Goal: Information Seeking & Learning: Learn about a topic

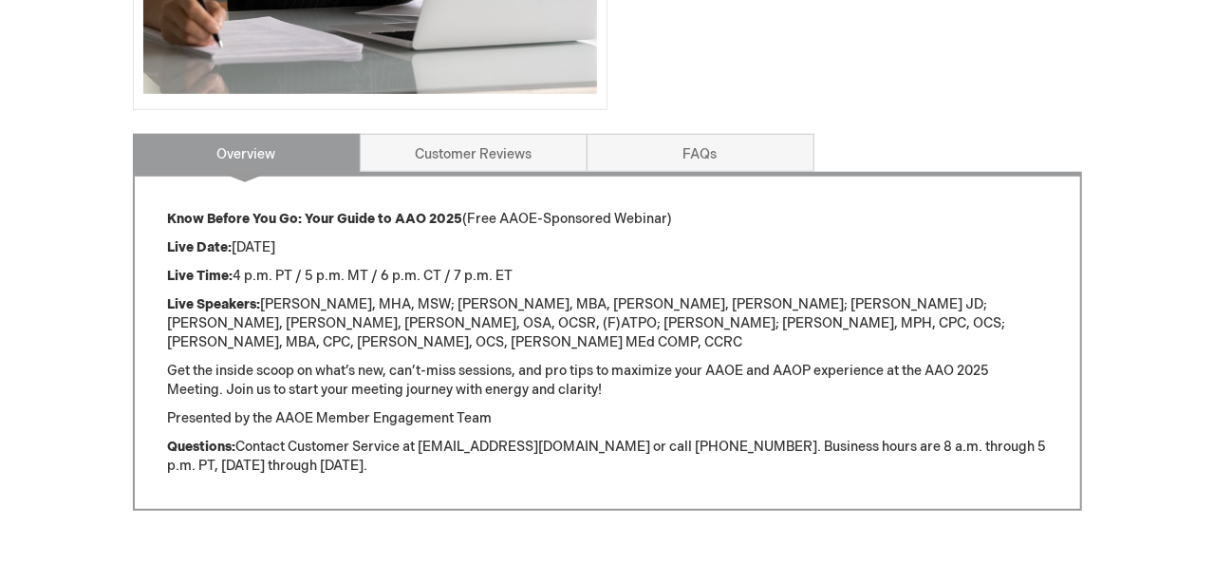
scroll to position [653, 0]
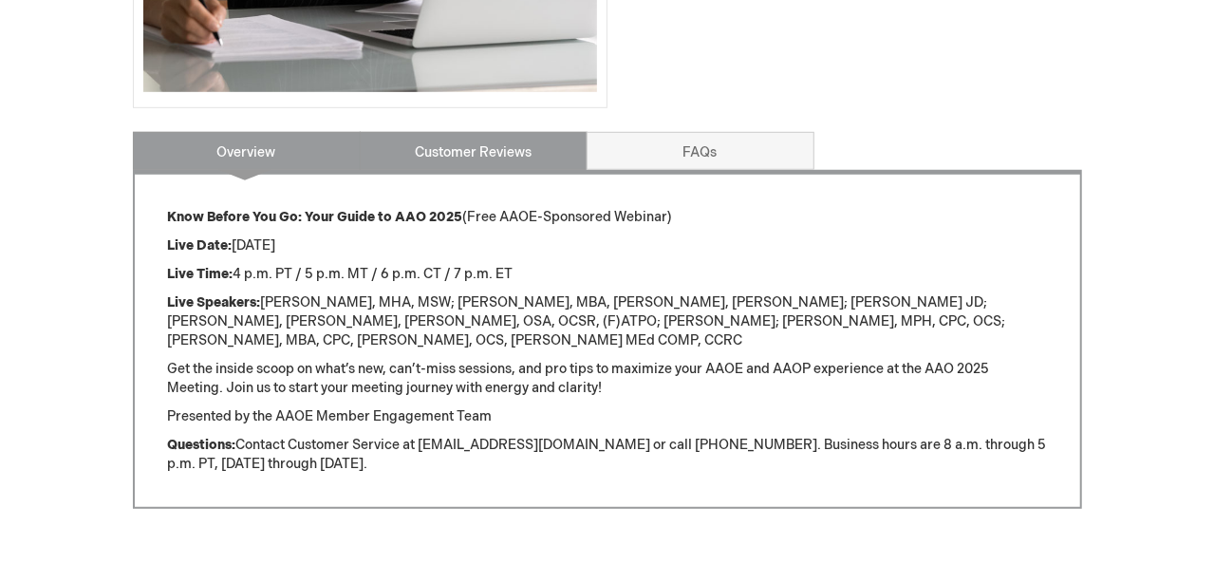
click at [504, 161] on link "Customer Reviews" at bounding box center [474, 151] width 228 height 38
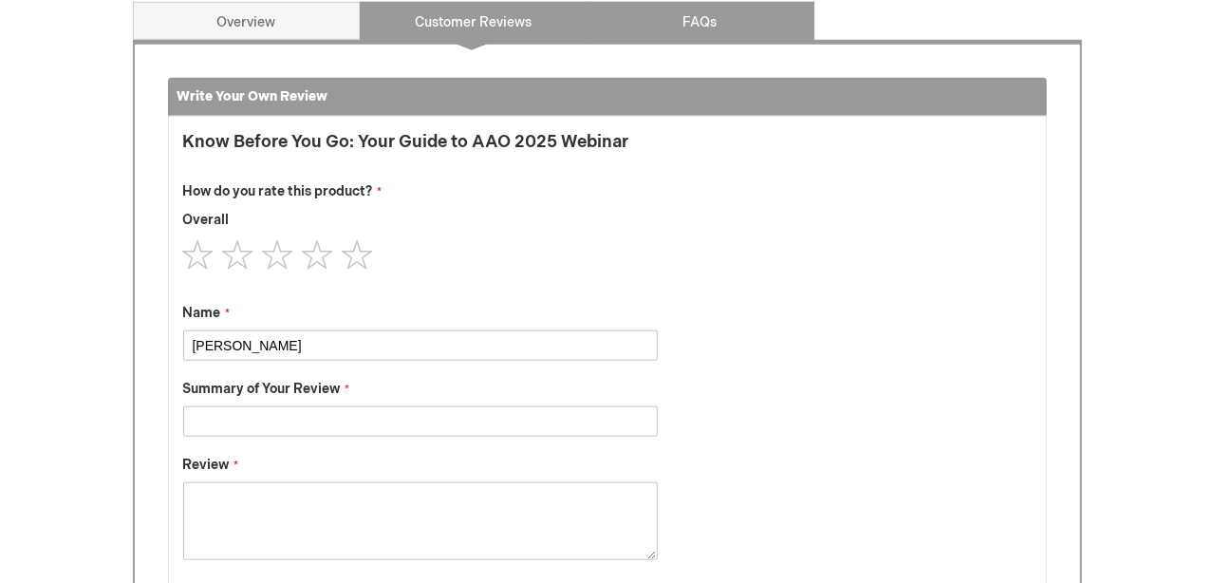
click at [716, 19] on link "FAQs" at bounding box center [701, 21] width 228 height 38
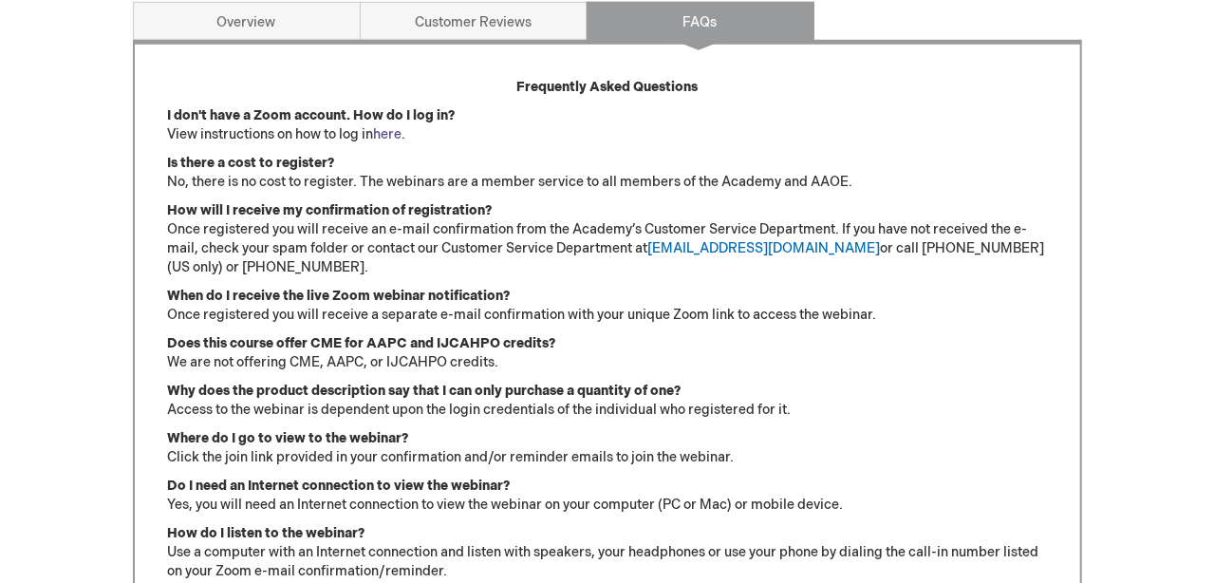
click at [392, 134] on link "here" at bounding box center [388, 134] width 28 height 16
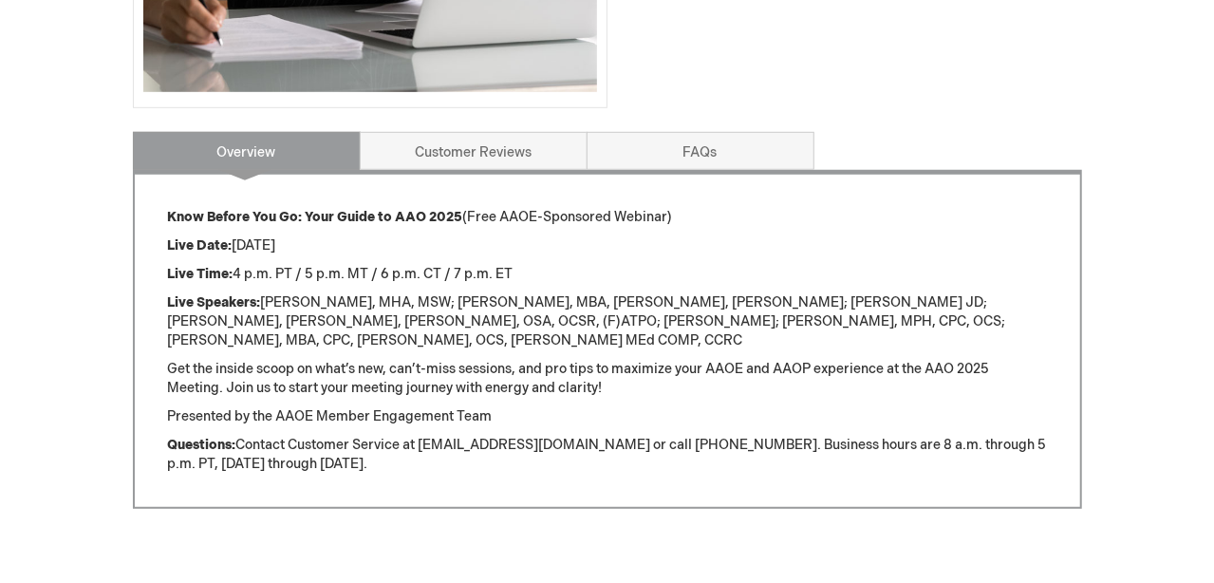
scroll to position [662, 0]
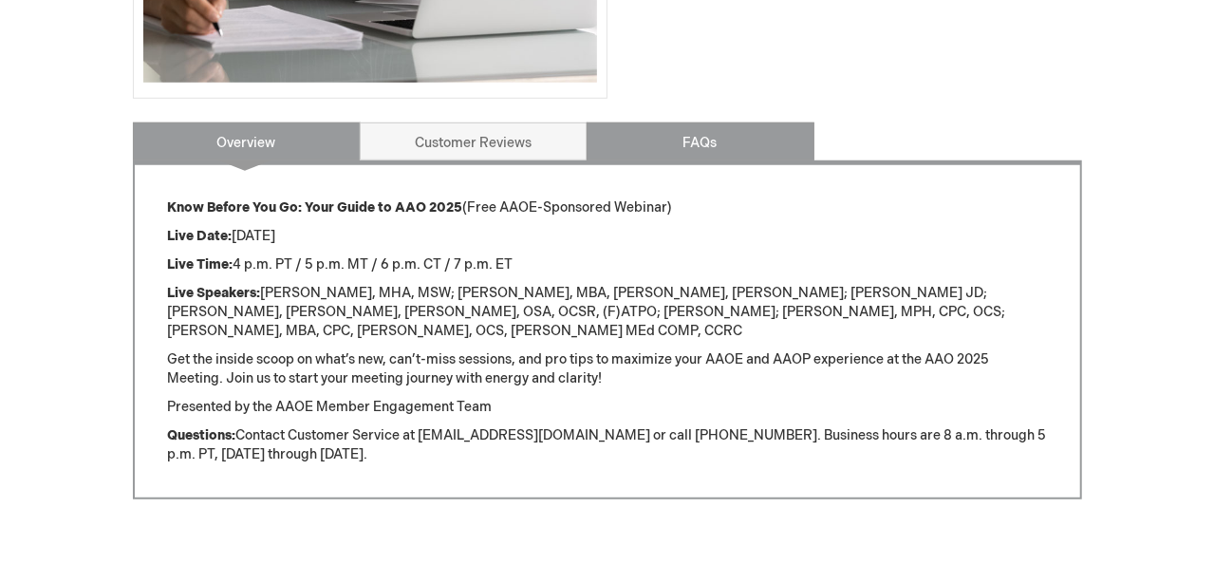
click at [689, 136] on link "FAQs" at bounding box center [701, 141] width 228 height 38
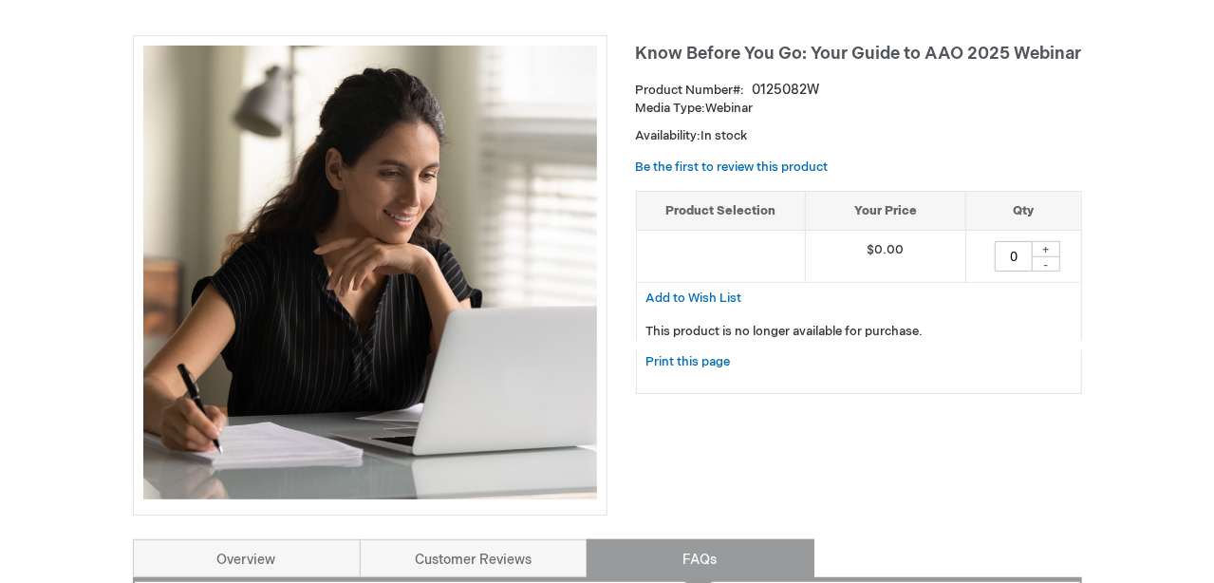
scroll to position [244, 0]
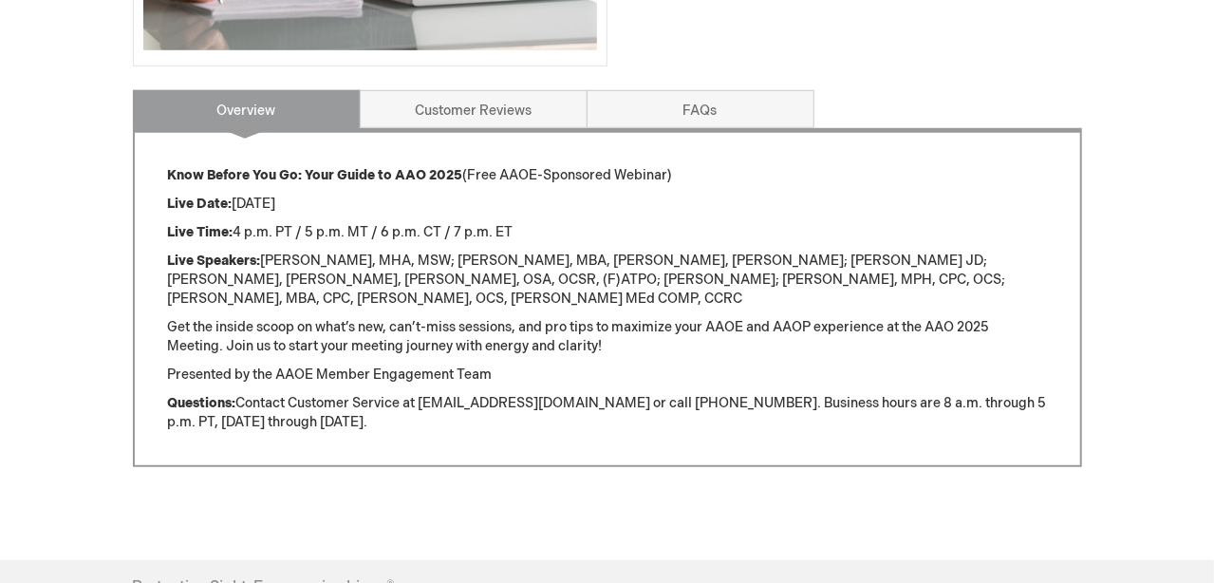
scroll to position [700, 0]
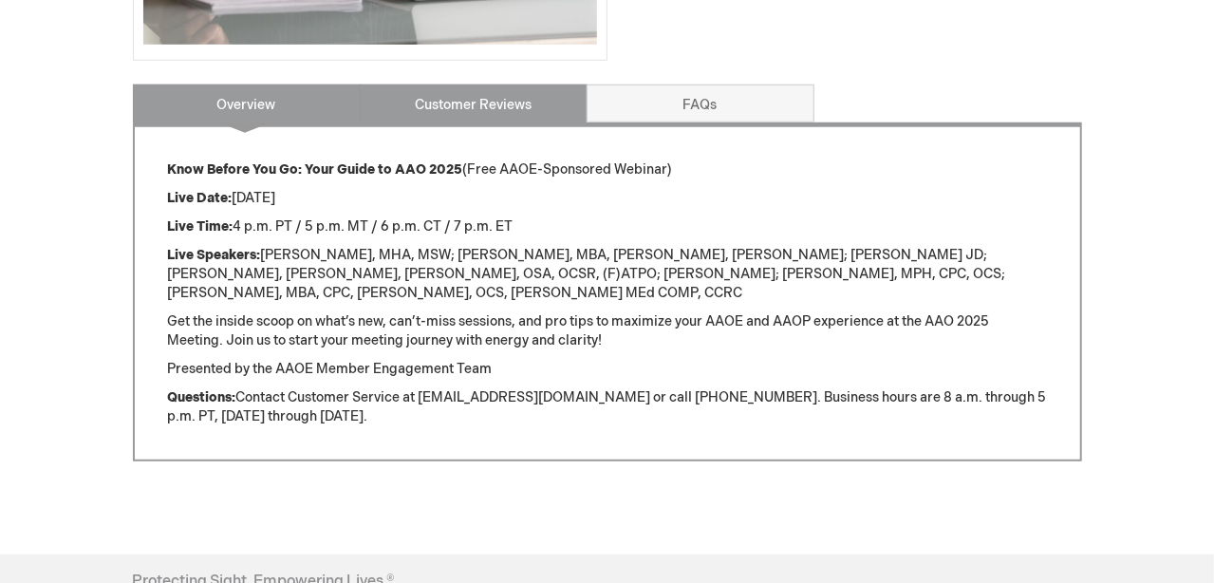
click at [457, 105] on link "Customer Reviews" at bounding box center [474, 103] width 228 height 38
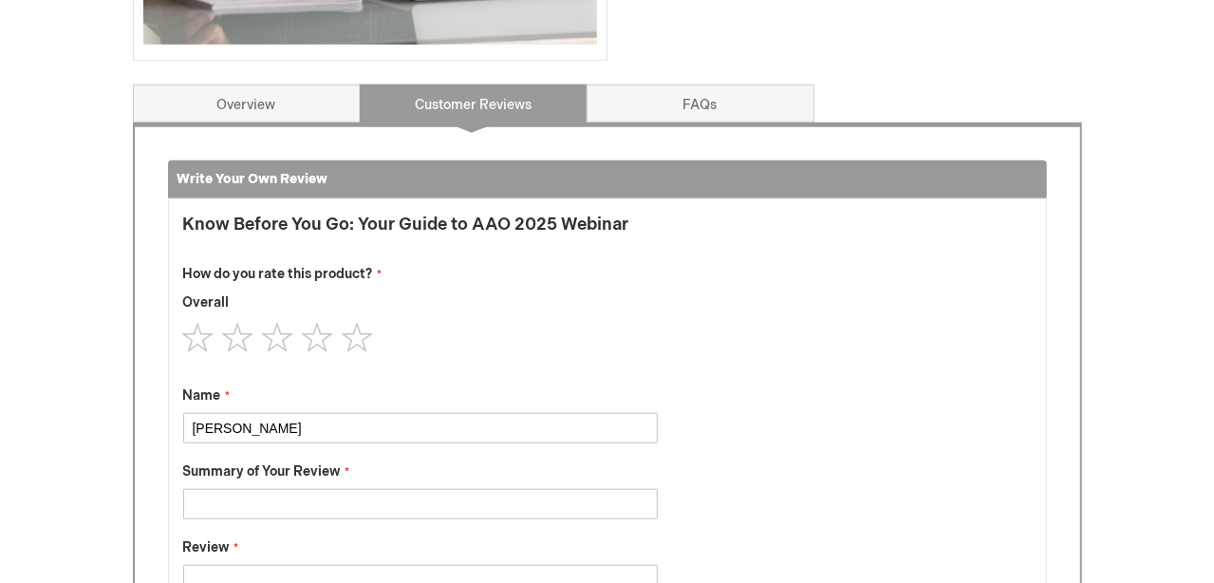
scroll to position [783, 0]
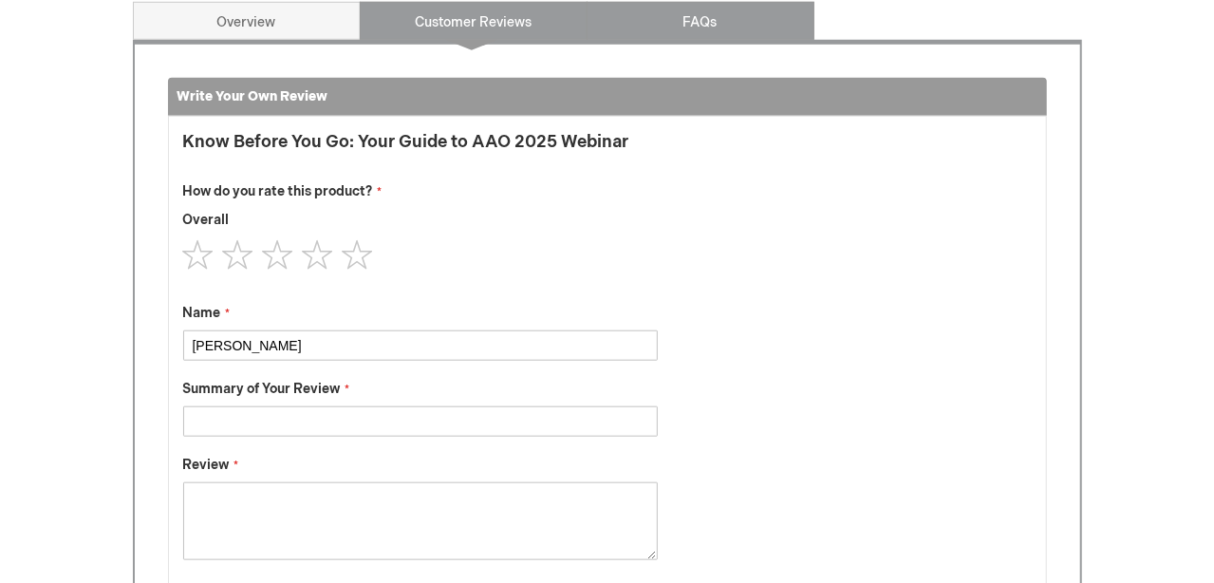
click at [697, 17] on link "FAQs" at bounding box center [701, 21] width 228 height 38
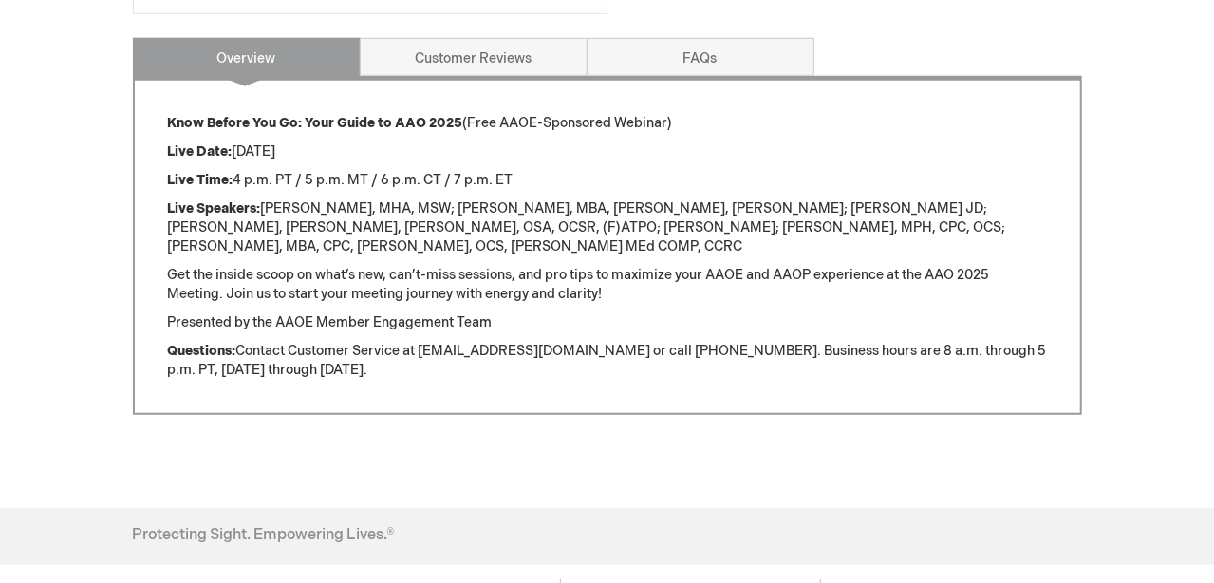
scroll to position [741, 0]
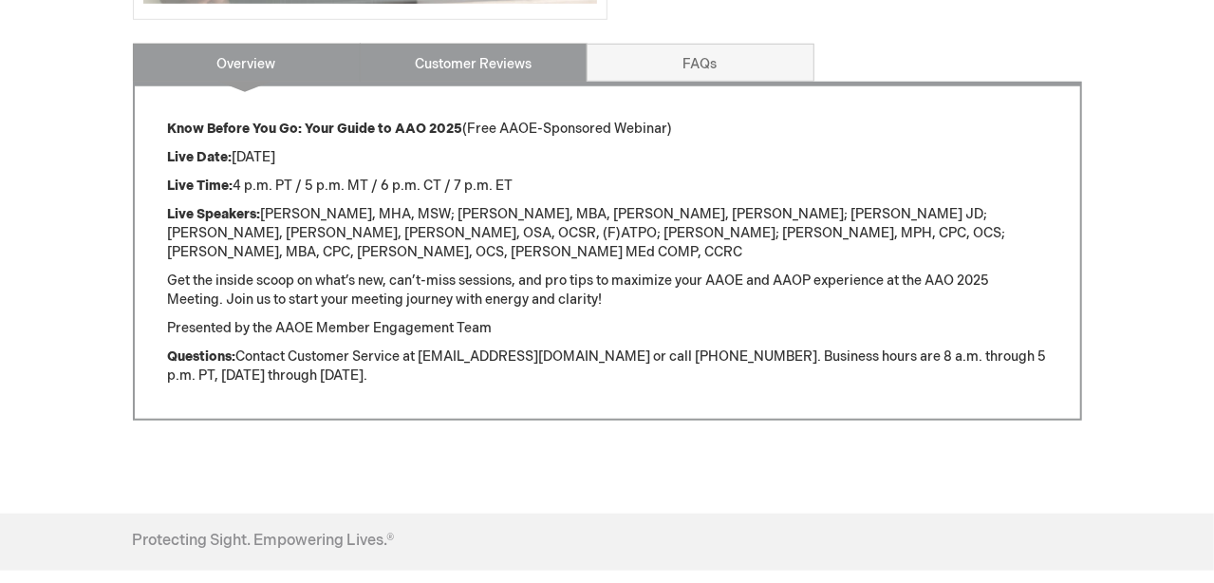
click at [494, 67] on link "Customer Reviews" at bounding box center [474, 63] width 228 height 38
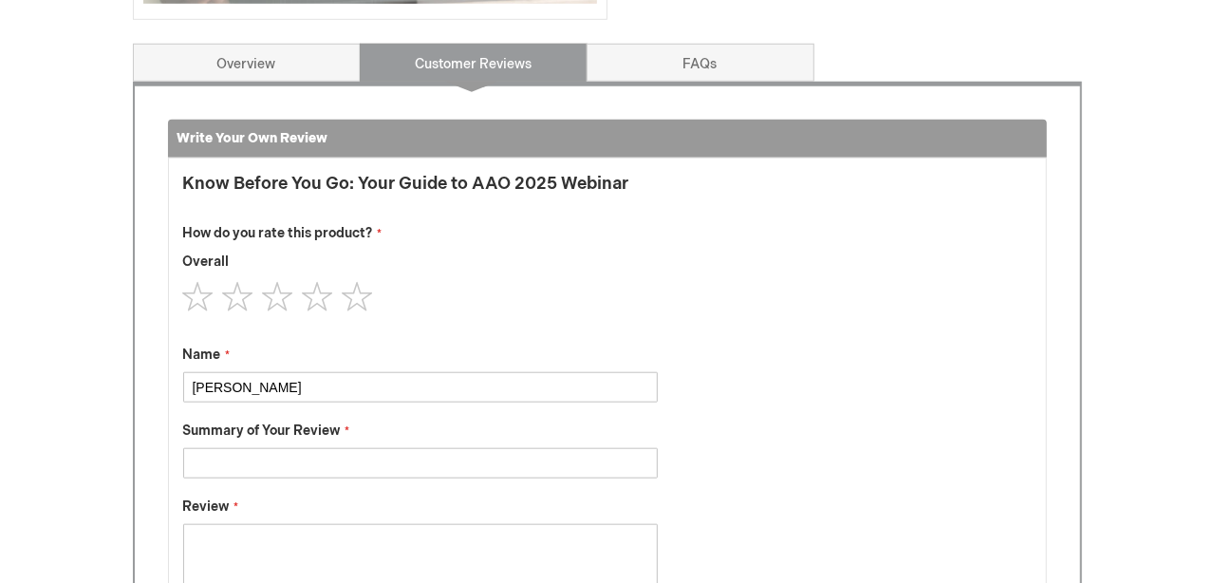
scroll to position [783, 0]
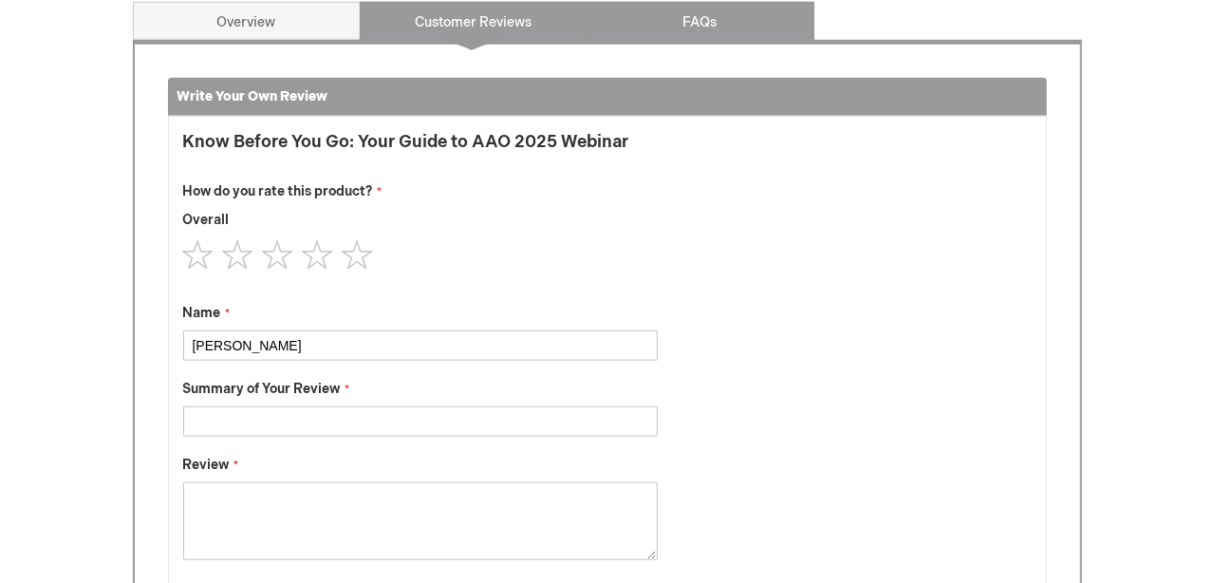
click at [688, 23] on link "FAQs" at bounding box center [701, 21] width 228 height 38
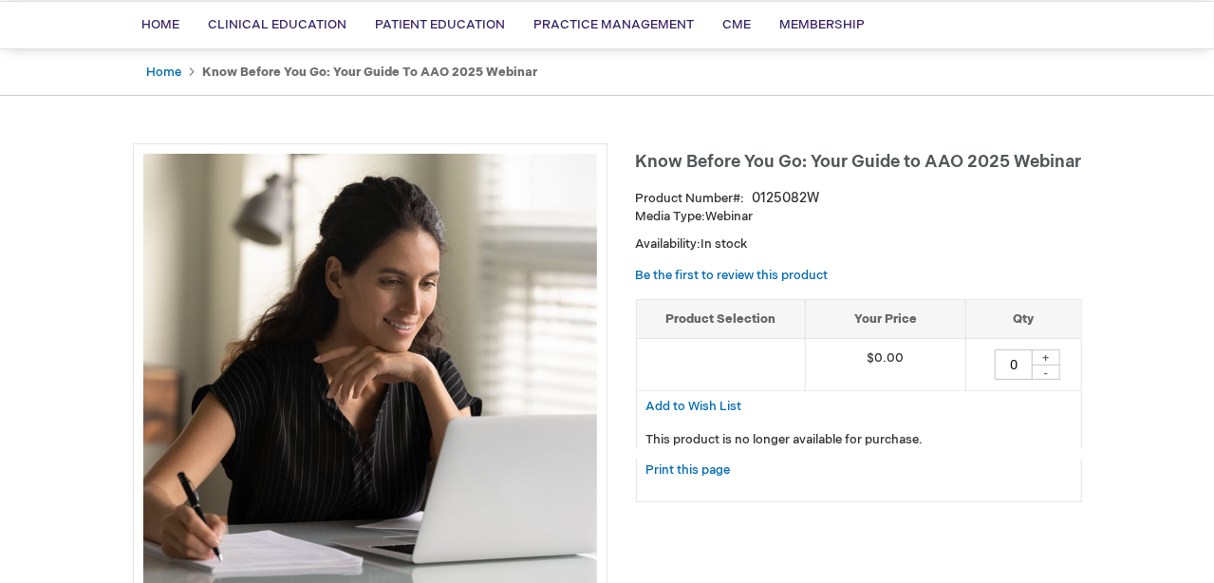
scroll to position [0, 0]
